Goal: Information Seeking & Learning: Learn about a topic

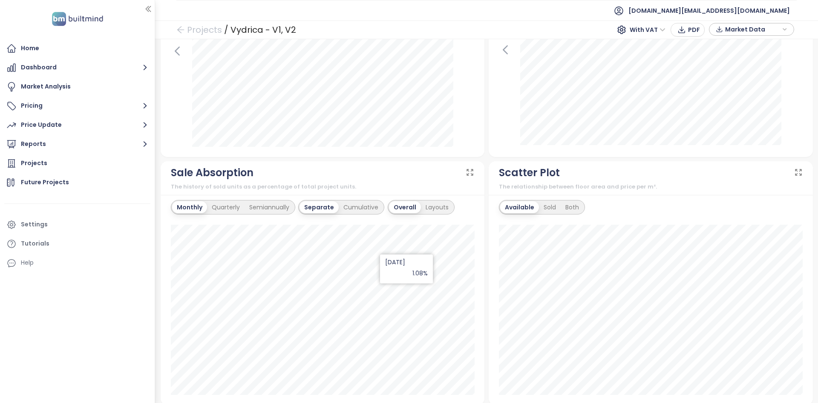
scroll to position [136, 0]
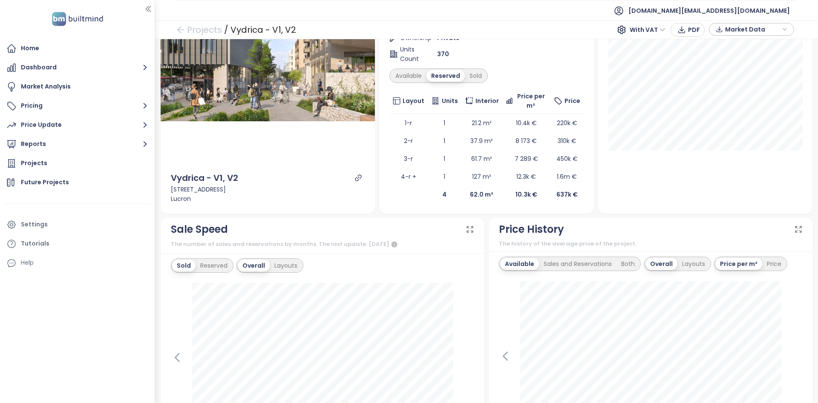
click at [468, 68] on div "Vydrica - V1, V2 Completed zvýhodnené ceny bytov v limitovanej ponuke Žižkova 1…" at bounding box center [486, 61] width 194 height 285
click at [472, 70] on div "Sold" at bounding box center [476, 76] width 22 height 12
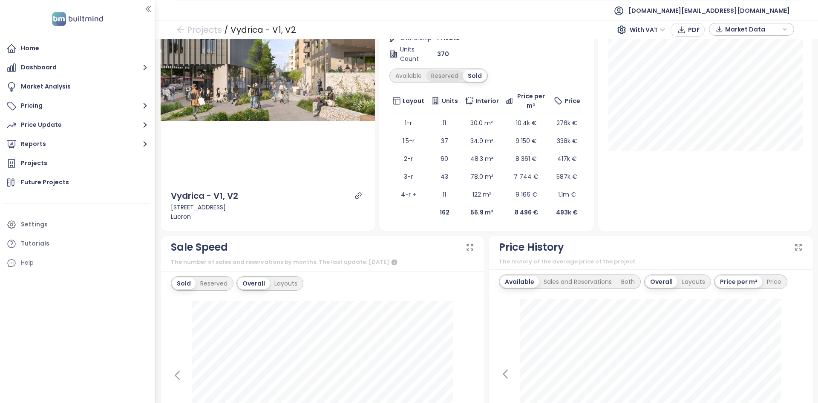
click at [439, 75] on div "Reserved" at bounding box center [444, 76] width 37 height 12
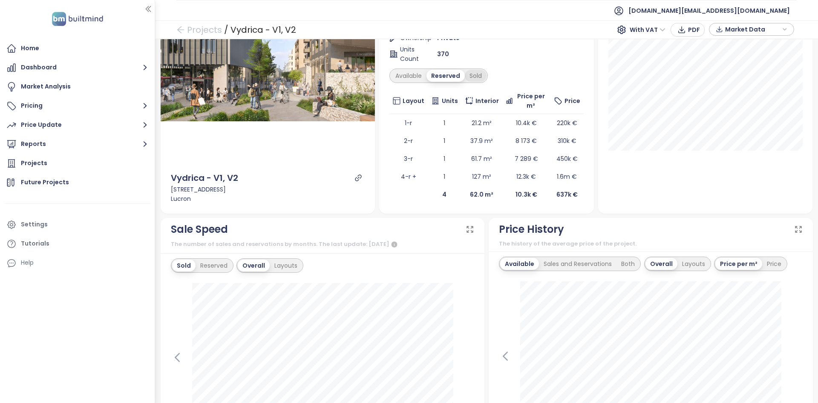
click at [479, 72] on div "Sold" at bounding box center [476, 76] width 22 height 12
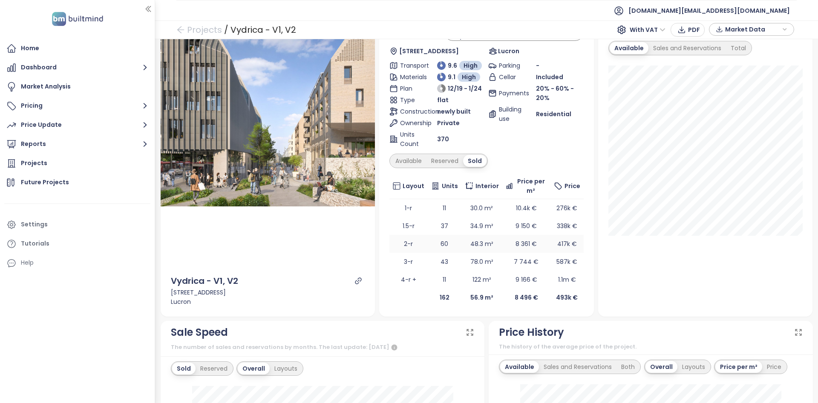
scroll to position [0, 0]
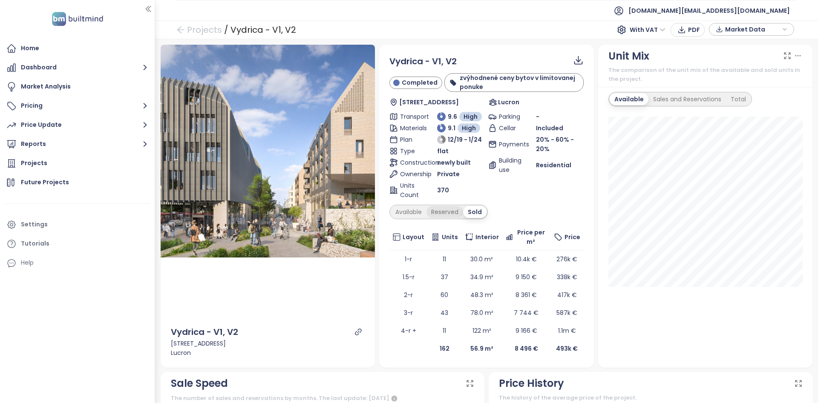
click at [436, 216] on div "Reserved" at bounding box center [444, 212] width 37 height 12
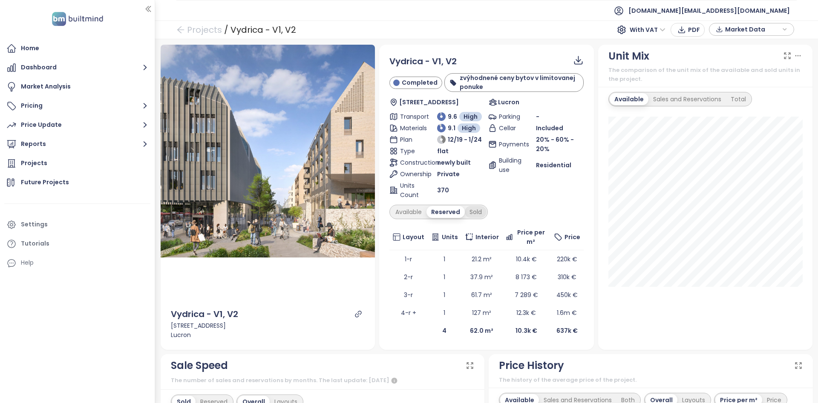
click at [467, 210] on div "Sold" at bounding box center [476, 212] width 22 height 12
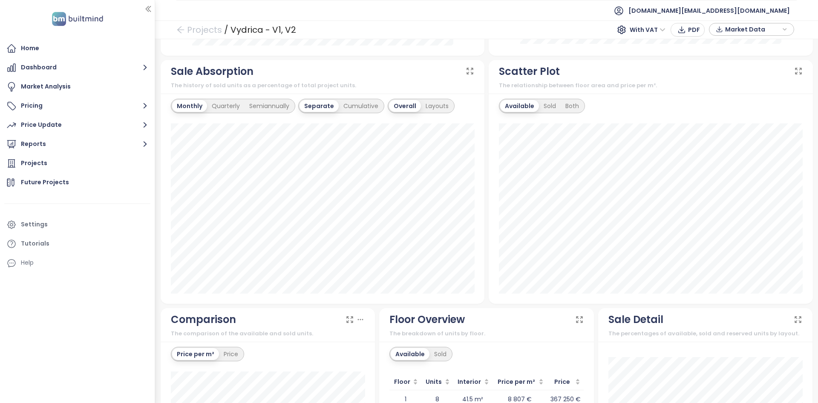
scroll to position [716, 0]
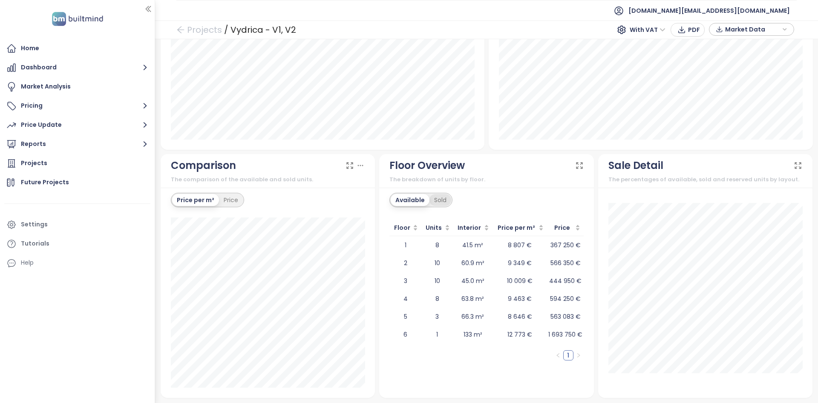
click at [450, 204] on div "Sold" at bounding box center [440, 200] width 22 height 12
click at [413, 196] on div "Available" at bounding box center [409, 200] width 36 height 12
click at [436, 230] on span "Units" at bounding box center [434, 227] width 18 height 9
click at [437, 233] on div "Units" at bounding box center [437, 227] width 25 height 9
click at [434, 200] on div "Sold" at bounding box center [440, 200] width 22 height 12
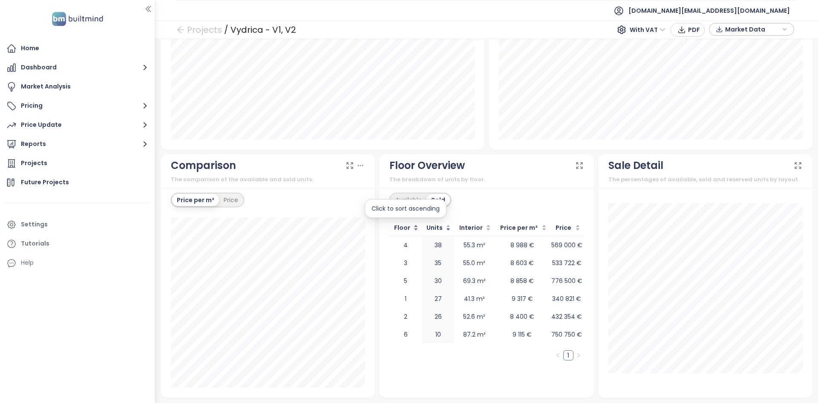
click at [403, 227] on span "Floor" at bounding box center [402, 227] width 19 height 9
click at [32, 228] on div "Settings" at bounding box center [34, 224] width 27 height 11
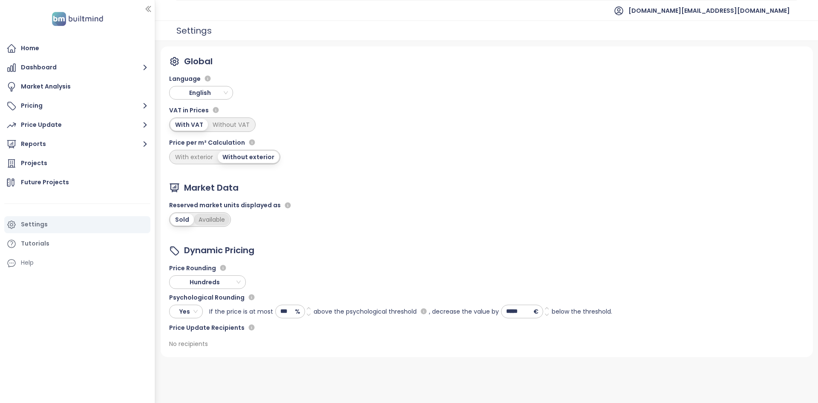
click at [220, 220] on div "Available" at bounding box center [212, 220] width 36 height 12
click at [28, 160] on div "Projects" at bounding box center [34, 163] width 26 height 11
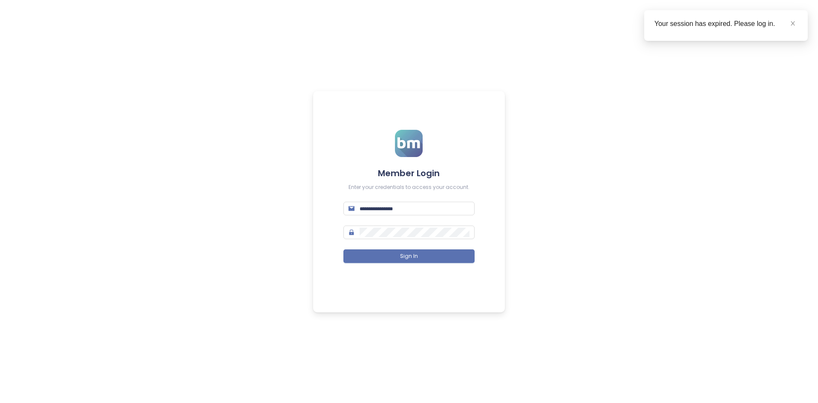
click at [377, 199] on form "Member Login Enter your credentials to access your account. Sign In" at bounding box center [408, 202] width 131 height 144
click at [379, 207] on input "text" at bounding box center [414, 208] width 110 height 9
type input "**********"
click at [343, 250] on button "Sign In" at bounding box center [408, 257] width 131 height 14
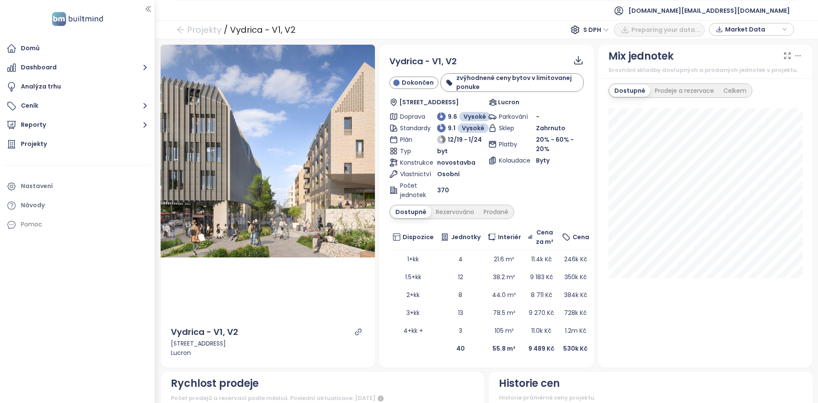
scroll to position [716, 0]
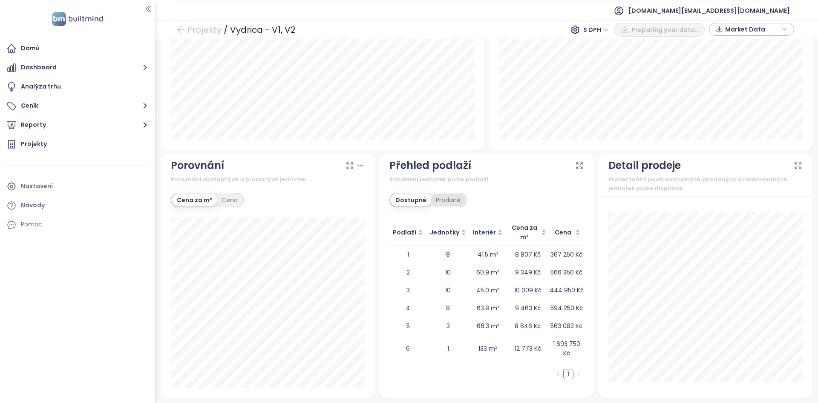
click at [448, 202] on div "Prodané" at bounding box center [448, 200] width 34 height 12
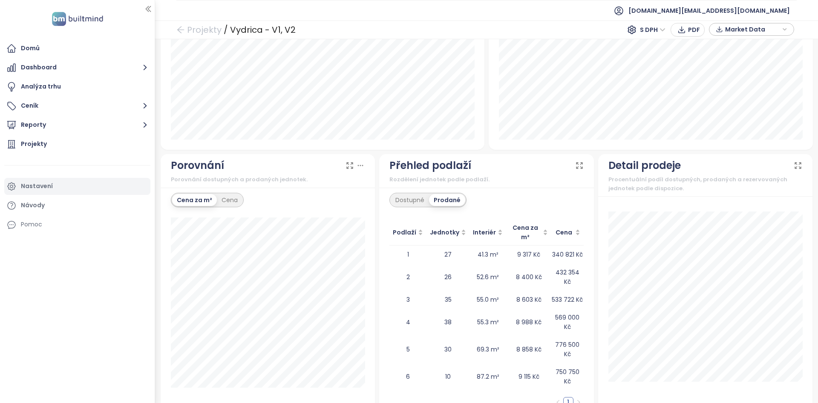
click at [40, 190] on div "Nastavení" at bounding box center [37, 186] width 32 height 11
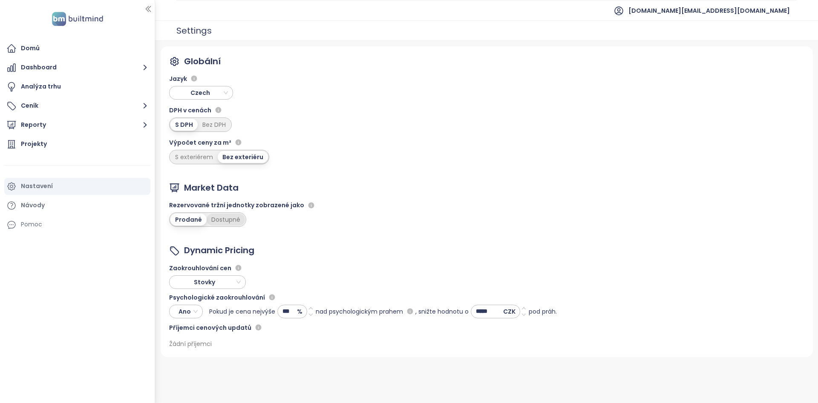
click at [219, 223] on div "Dostupné" at bounding box center [226, 220] width 38 height 12
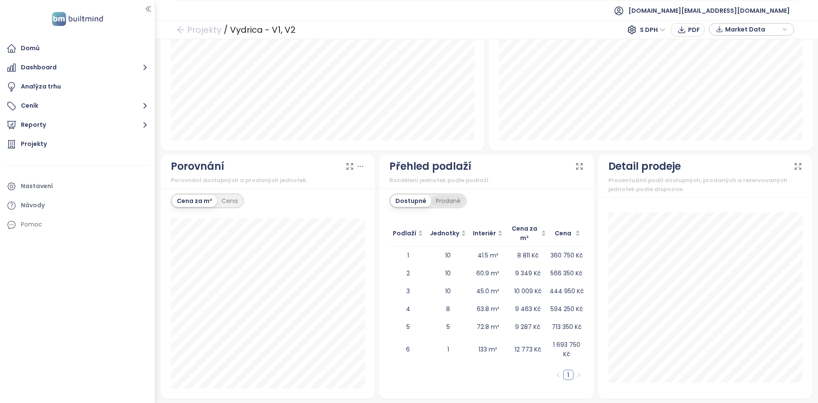
scroll to position [716, 0]
click at [445, 203] on div "Prodané" at bounding box center [448, 200] width 34 height 12
click at [527, 361] on div "Podlaží Jednotky Interiér Cena za m² Cena 1 25 41.3 m² 9 399 Kč 341 833 Kč 2 26…" at bounding box center [486, 312] width 194 height 185
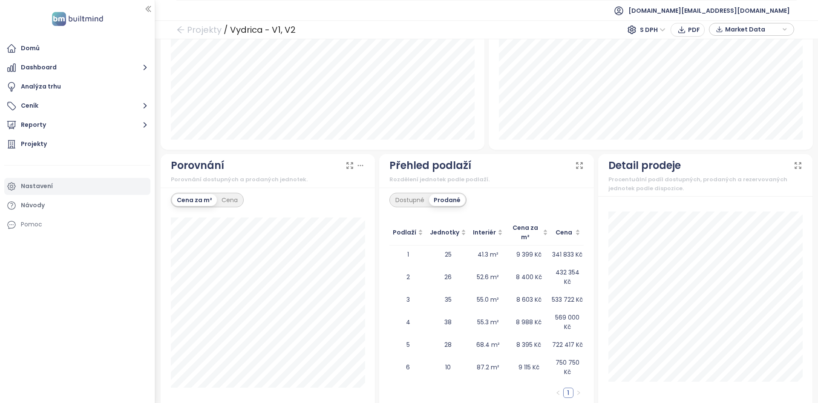
click at [38, 185] on div "Nastavení" at bounding box center [37, 186] width 32 height 11
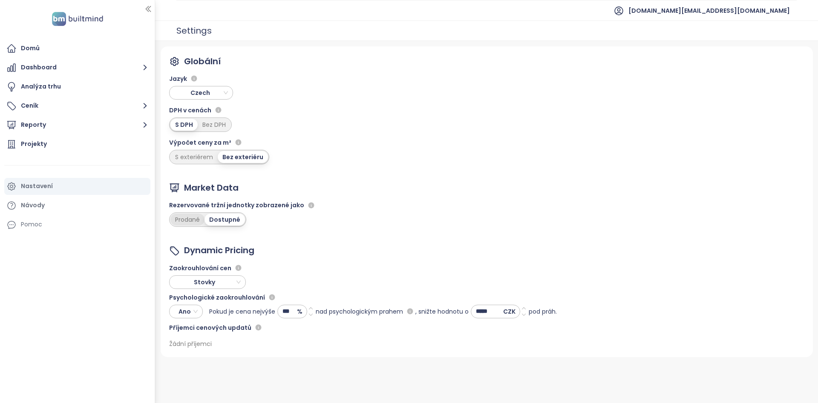
click at [192, 221] on div "Prodané" at bounding box center [187, 220] width 34 height 12
click at [36, 153] on ul "Domů Dashboard Analýza trhu Ceník Reporty Projekty Nastavení Návody Pomoc" at bounding box center [77, 136] width 146 height 193
click at [36, 151] on div "Projekty" at bounding box center [77, 144] width 146 height 17
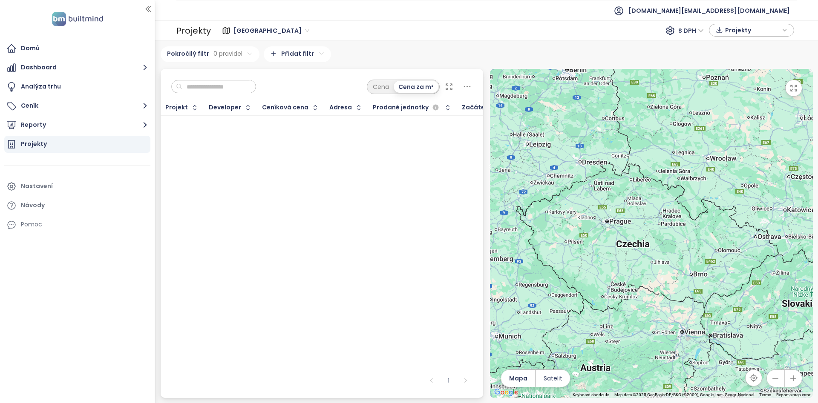
click at [216, 128] on div "Projekt Developer Ceníková cena Adresa Prodané jednotky Začátek výstavby Začáte…" at bounding box center [322, 235] width 323 height 269
click at [244, 32] on span "Praha" at bounding box center [271, 30] width 76 height 13
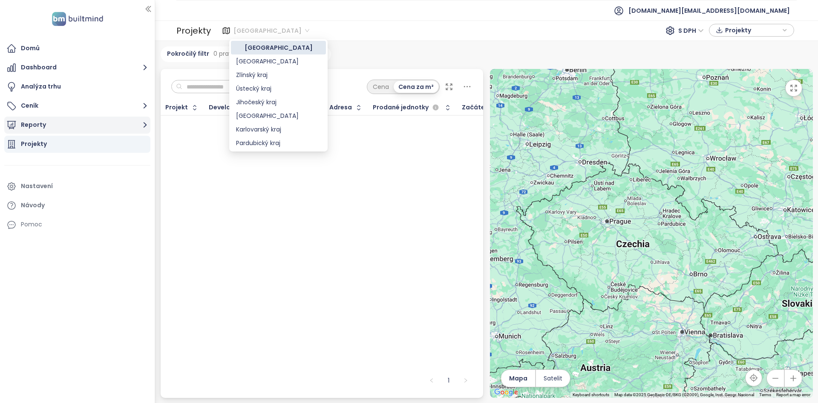
click at [80, 126] on button "Reporty" at bounding box center [77, 125] width 146 height 17
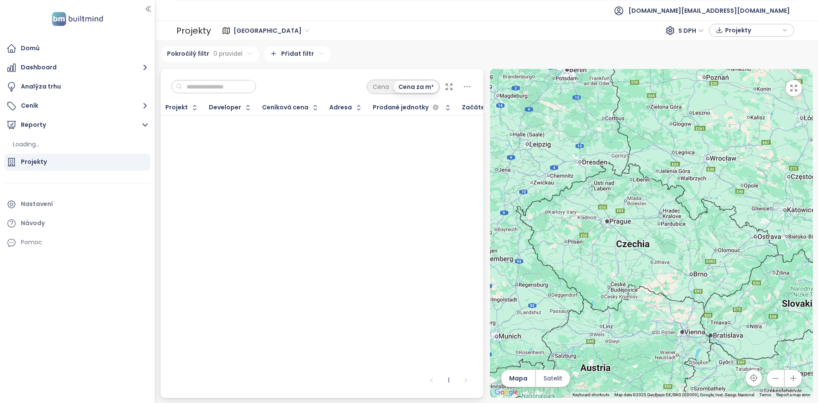
click at [82, 158] on div "Projekty" at bounding box center [77, 162] width 146 height 17
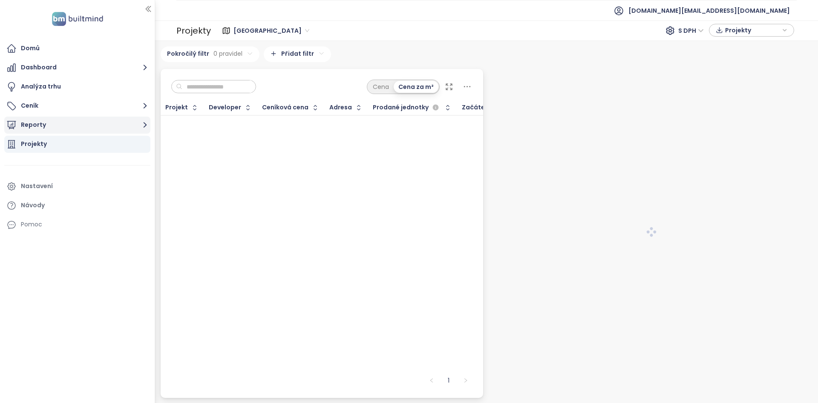
click at [49, 132] on button "Reporty" at bounding box center [77, 125] width 146 height 17
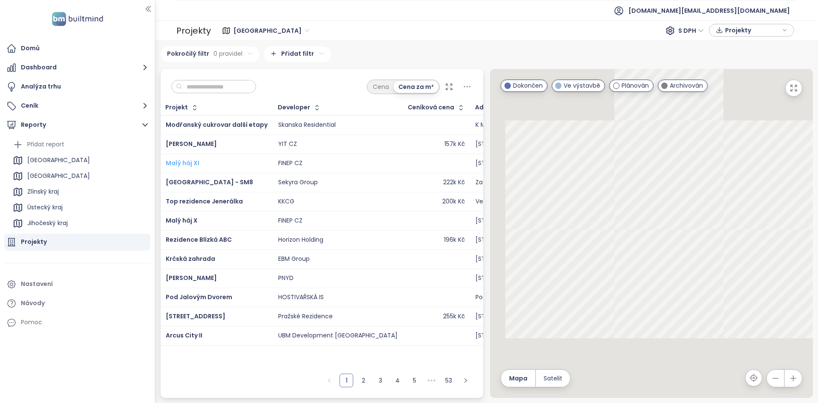
click at [186, 163] on span "Malý háj XI" at bounding box center [183, 163] width 34 height 9
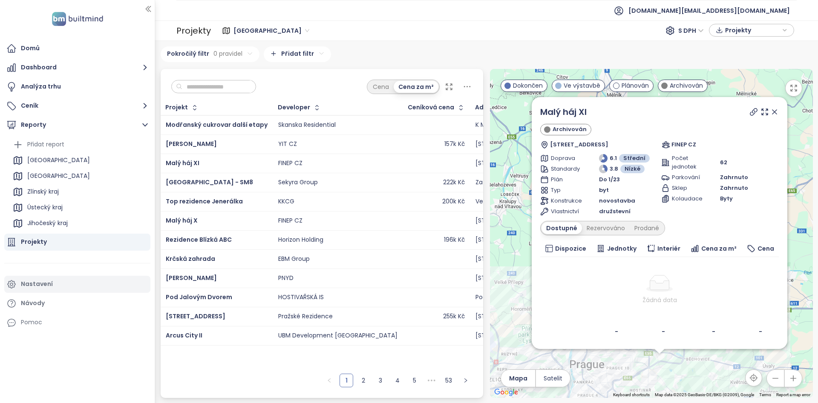
click at [36, 286] on div "Nastavení" at bounding box center [37, 284] width 32 height 11
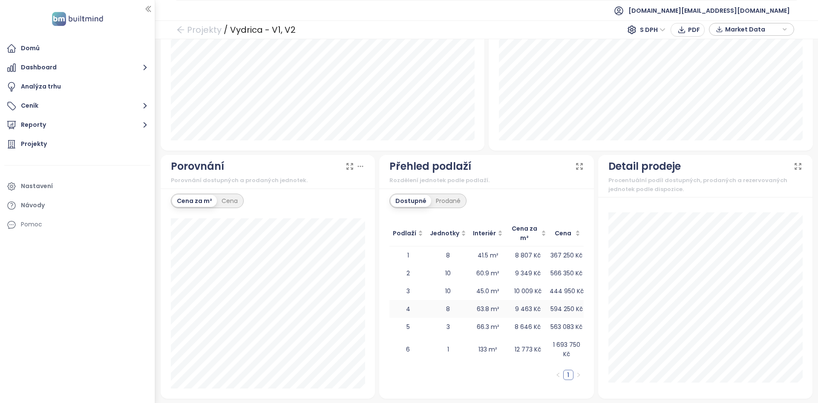
scroll to position [716, 0]
